Goal: Information Seeking & Learning: Learn about a topic

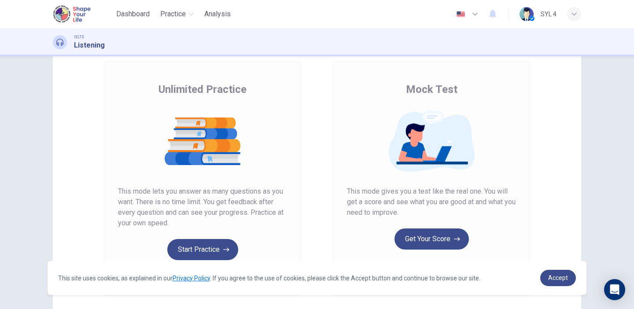
scroll to position [51, 0]
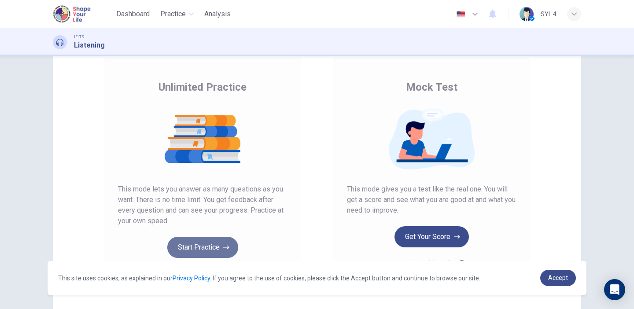
click at [211, 242] on button "Start Practice" at bounding box center [202, 247] width 71 height 21
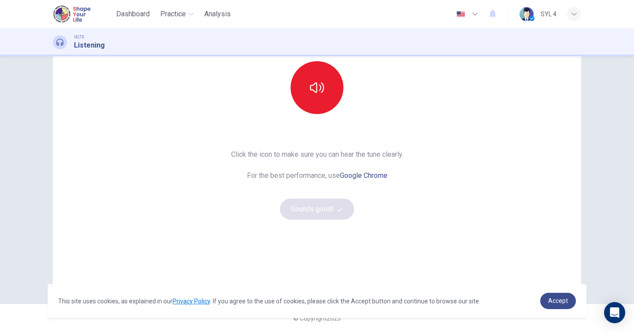
scroll to position [0, 0]
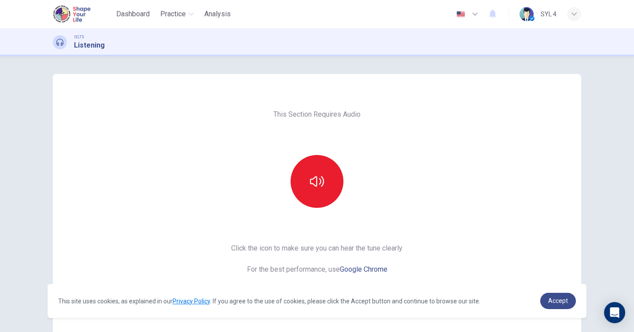
click at [83, 15] on img at bounding box center [73, 14] width 40 height 18
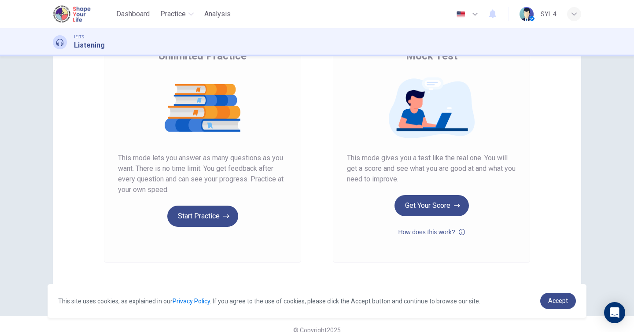
scroll to position [94, 0]
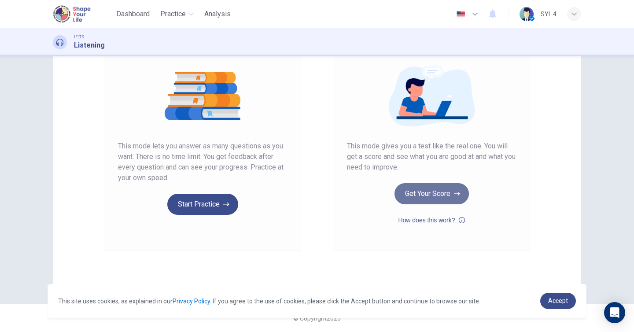
click at [448, 191] on button "Get Your Score" at bounding box center [432, 193] width 74 height 21
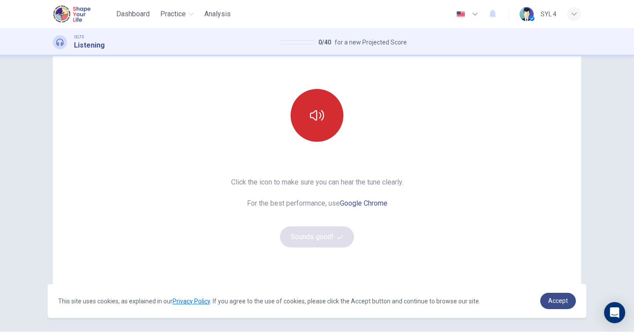
scroll to position [45, 0]
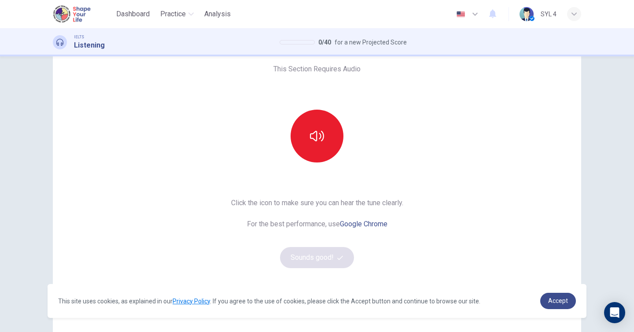
click at [74, 15] on img at bounding box center [73, 14] width 40 height 18
